Goal: Navigation & Orientation: Find specific page/section

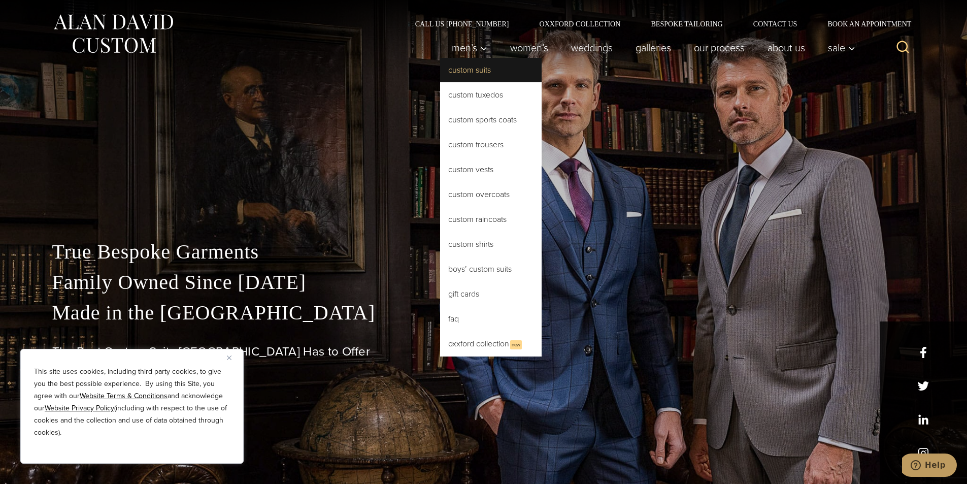
click at [476, 71] on link "Custom Suits" at bounding box center [490, 70] width 101 height 24
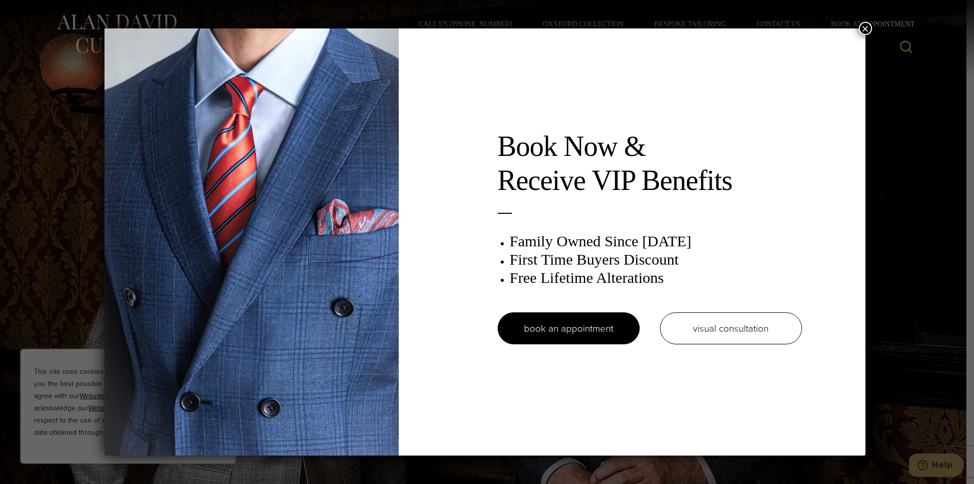
click at [867, 26] on button "×" at bounding box center [865, 28] width 13 height 13
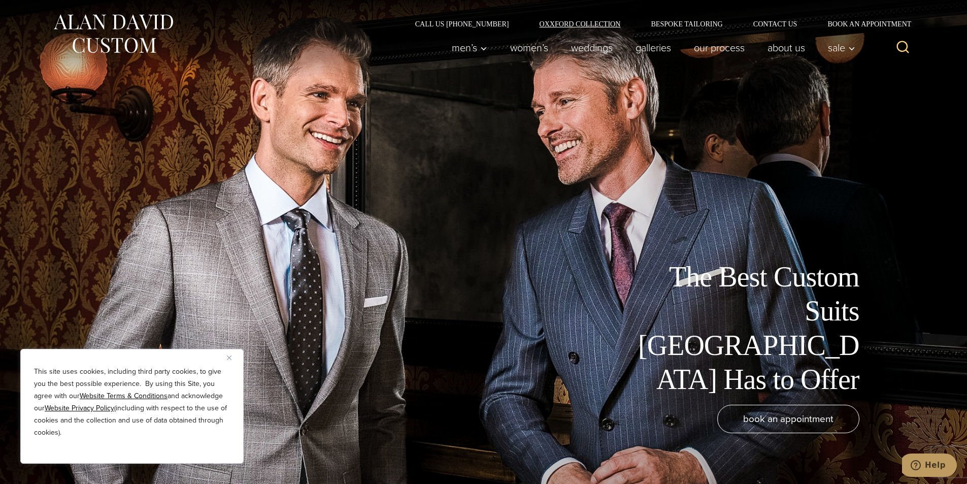
click at [562, 25] on link "Oxxford Collection" at bounding box center [580, 23] width 112 height 7
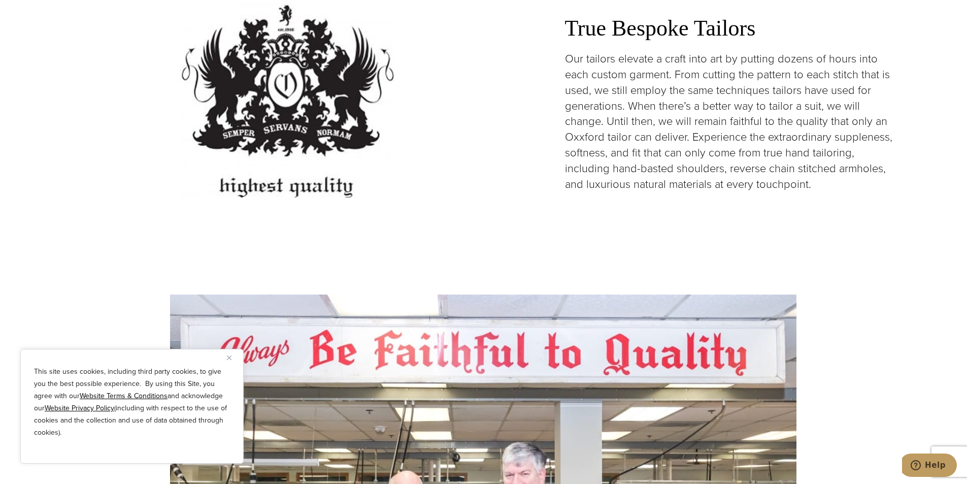
scroll to position [2541, 0]
